Goal: Task Accomplishment & Management: Use online tool/utility

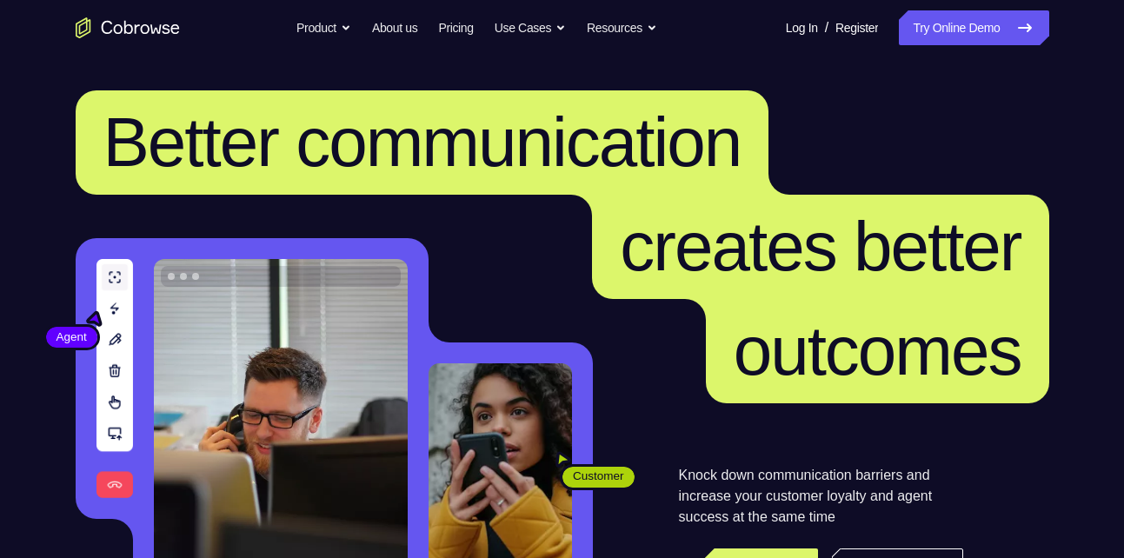
click at [988, 37] on link "Try Online Demo" at bounding box center [974, 27] width 150 height 35
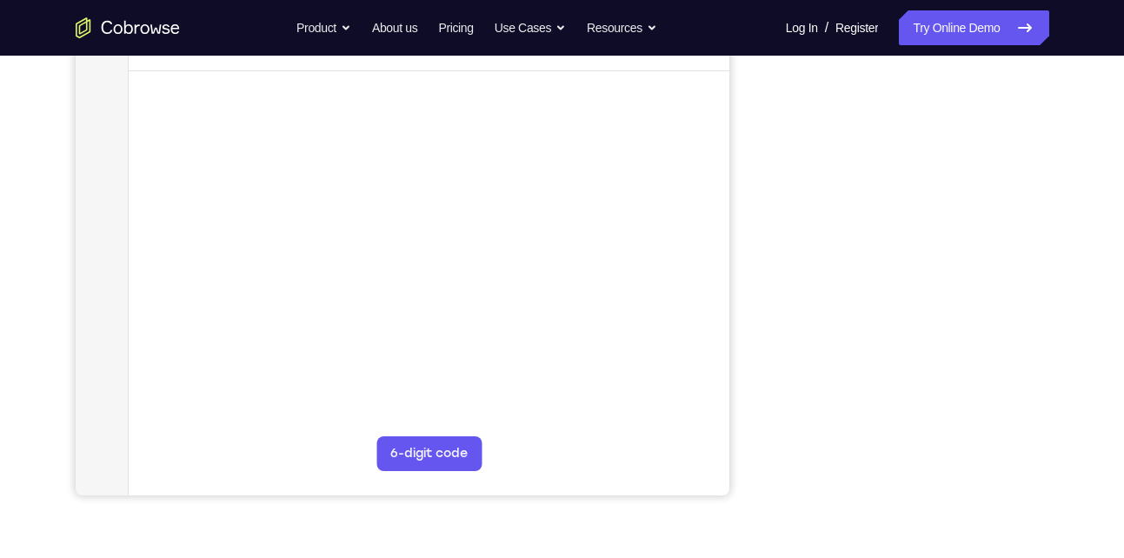
scroll to position [251, 0]
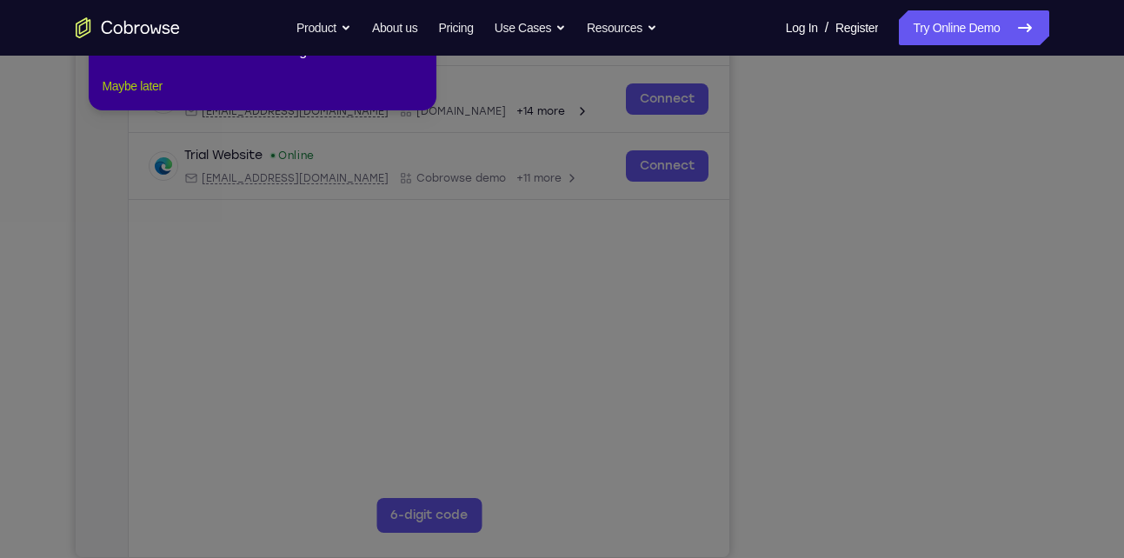
click at [120, 96] on button "Maybe later" at bounding box center [133, 86] width 60 height 21
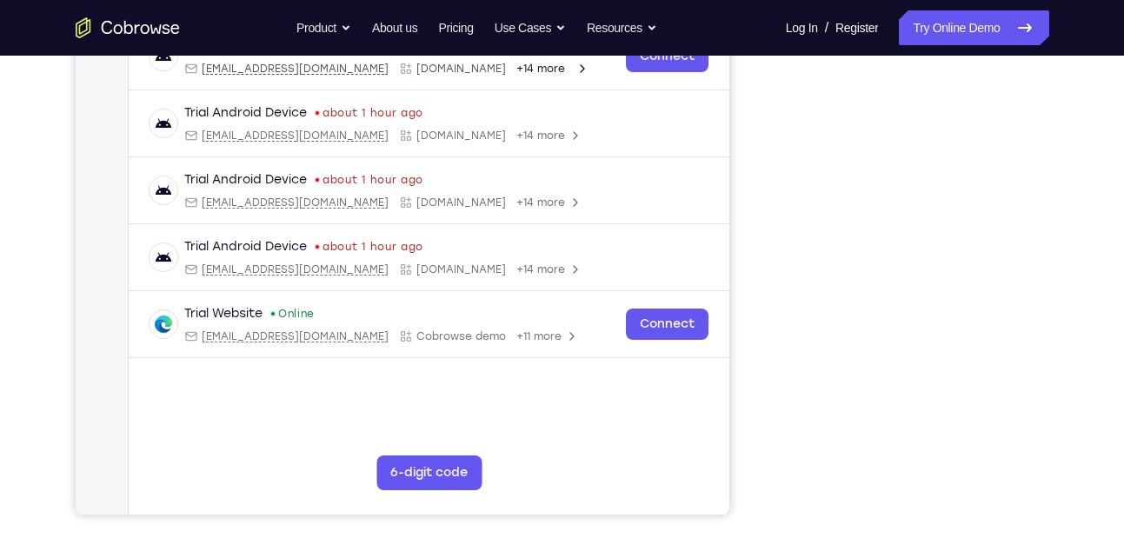
scroll to position [271, 0]
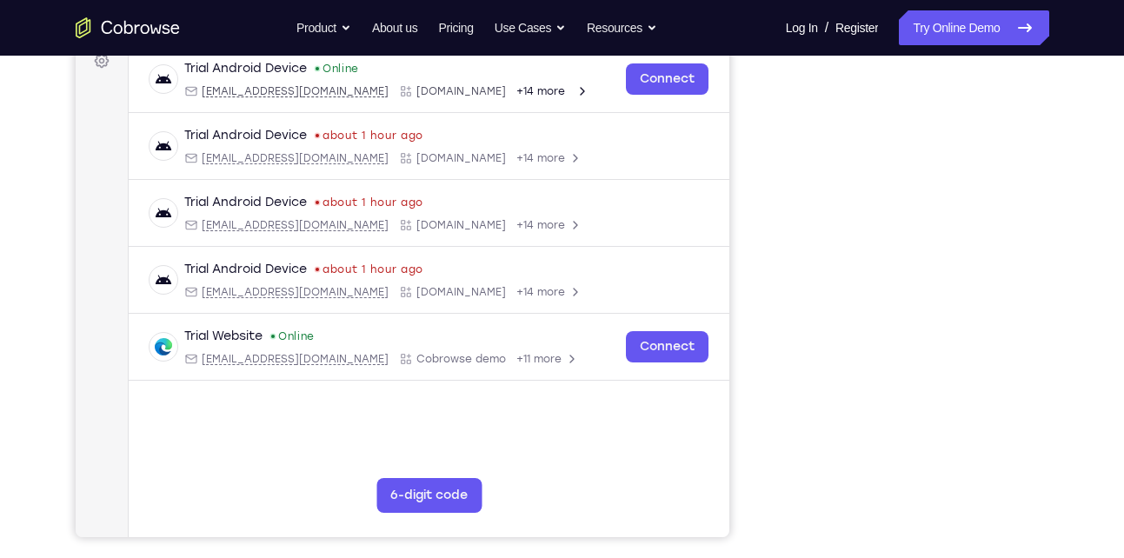
click at [779, 233] on div at bounding box center [910, 270] width 278 height 535
